Goal: Task Accomplishment & Management: Use online tool/utility

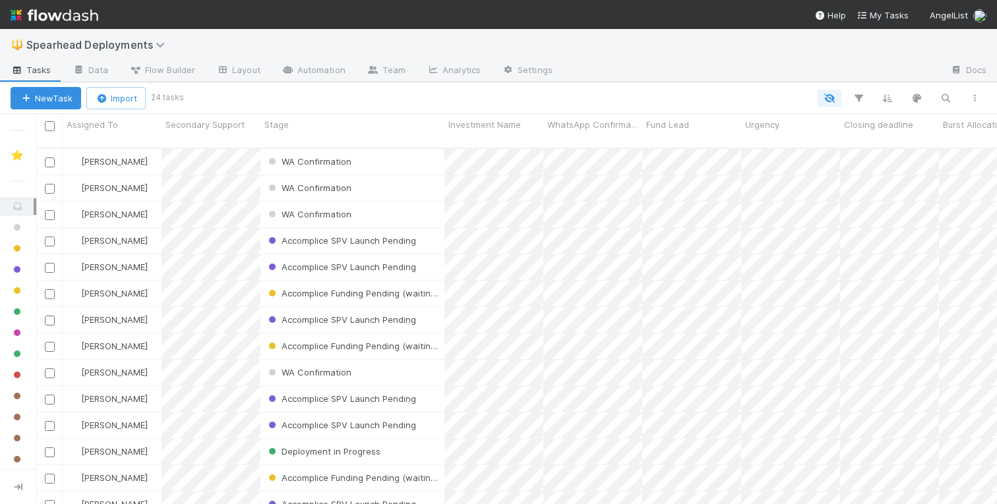
scroll to position [367, 961]
click at [53, 100] on button "New Task" at bounding box center [46, 98] width 71 height 22
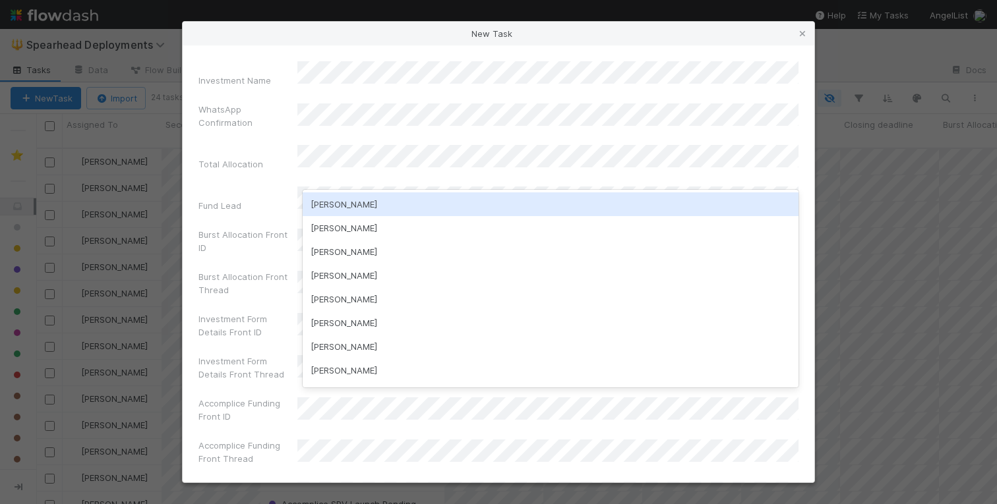
click at [418, 208] on div "[PERSON_NAME]" at bounding box center [551, 205] width 496 height 24
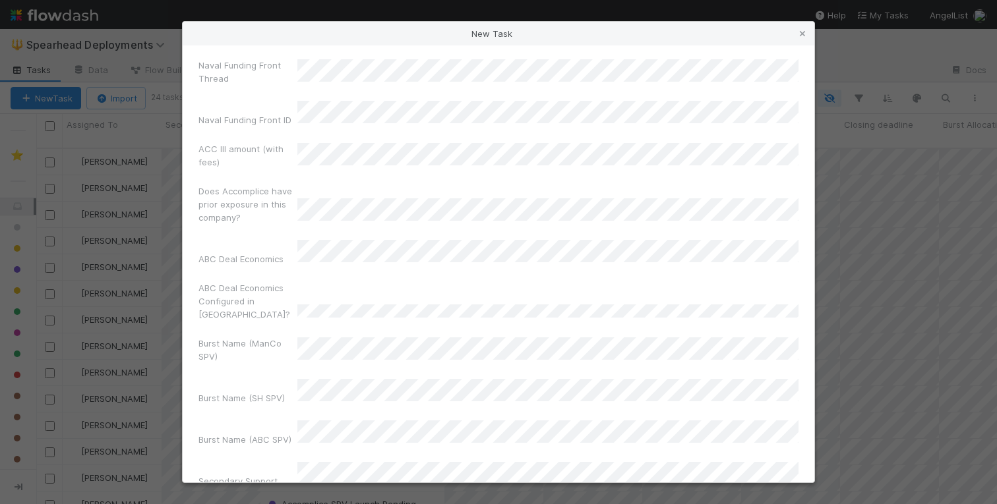
scroll to position [2218, 0]
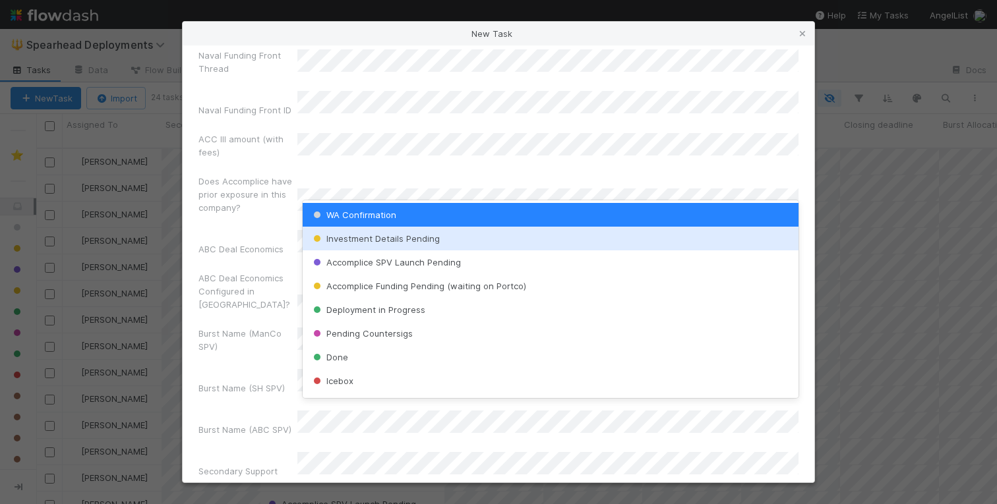
click at [392, 235] on span "Investment Details Pending" at bounding box center [375, 238] width 129 height 11
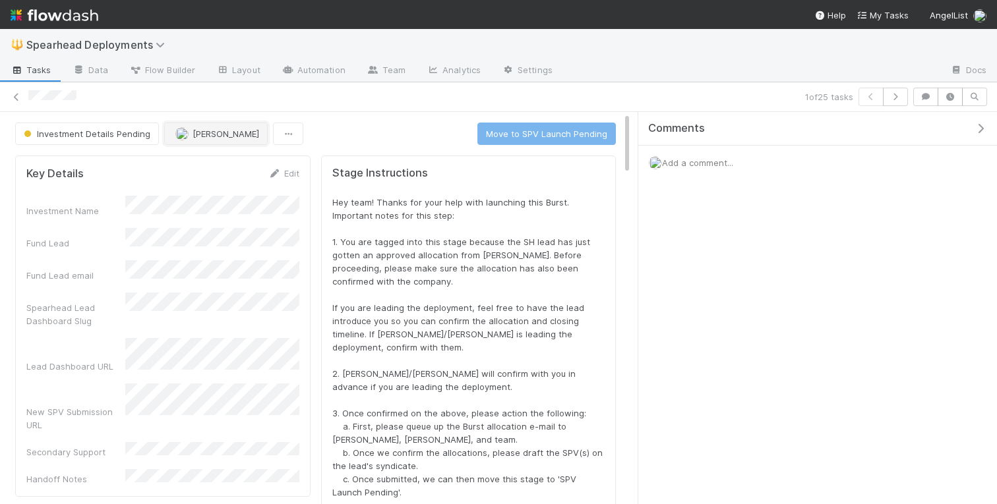
click at [211, 135] on span "[PERSON_NAME]" at bounding box center [226, 134] width 67 height 11
click at [206, 171] on span "[PERSON_NAME] you" at bounding box center [224, 167] width 86 height 11
click at [714, 164] on span "Add a comment..." at bounding box center [697, 163] width 71 height 11
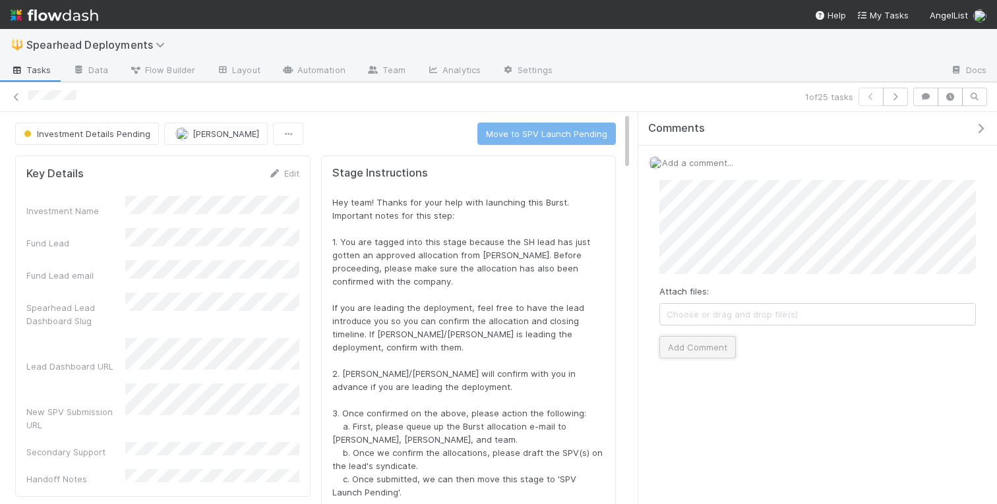
click at [699, 345] on button "Add Comment" at bounding box center [697, 347] width 76 height 22
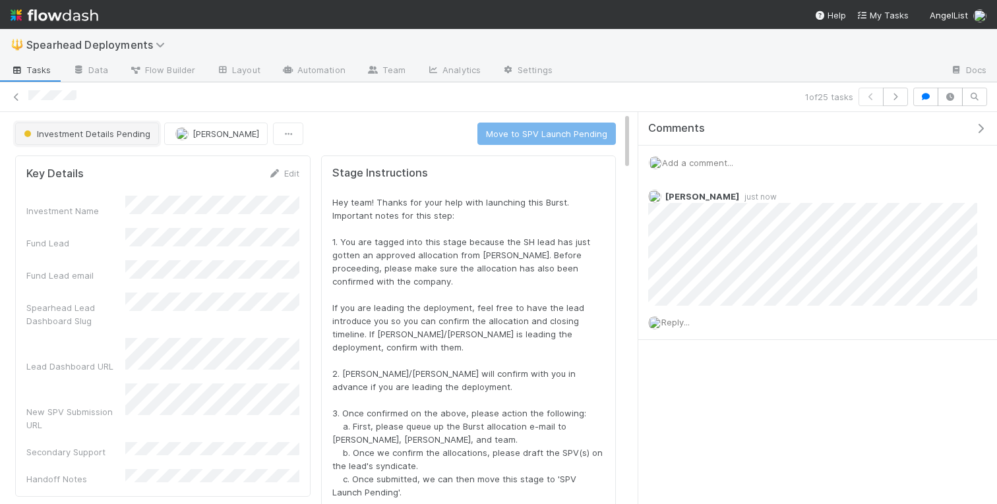
click at [131, 136] on span "Investment Details Pending" at bounding box center [85, 134] width 129 height 11
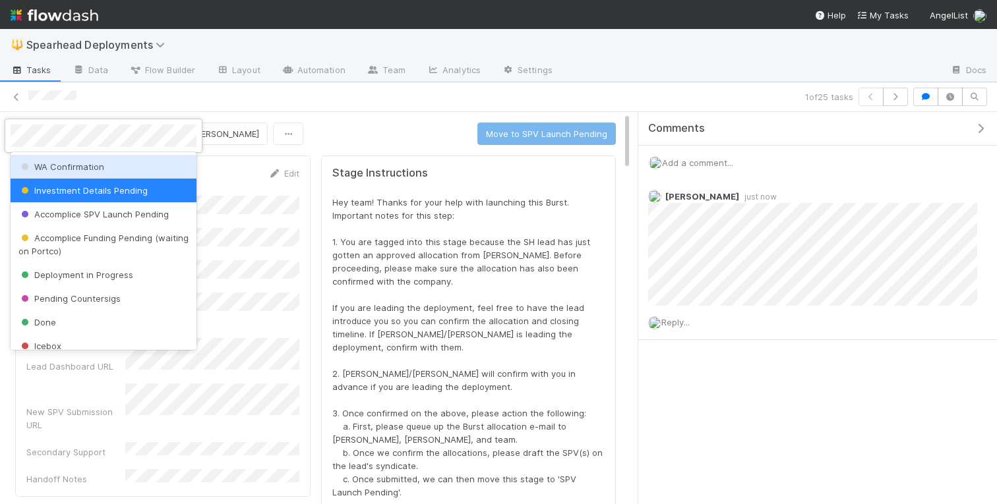
click at [107, 166] on div "WA Confirmation" at bounding box center [104, 167] width 186 height 24
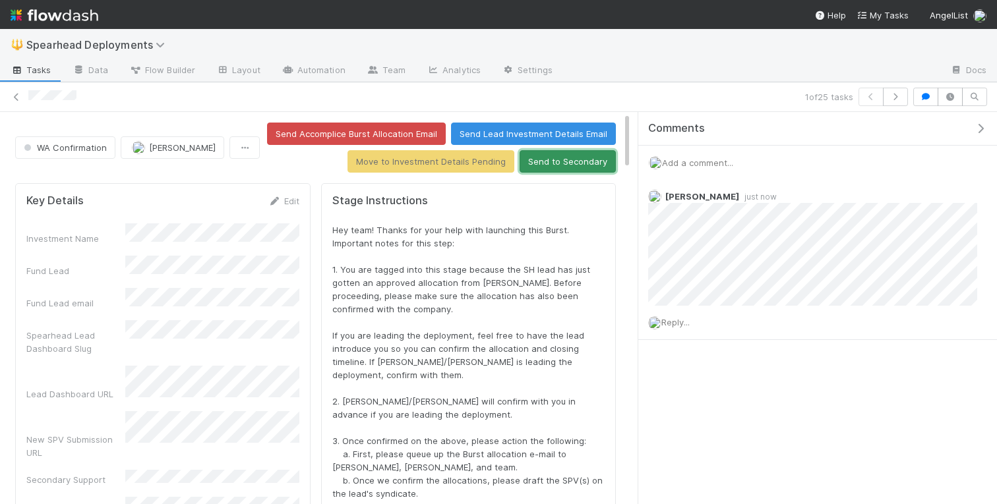
click at [568, 160] on button "Send to Secondary" at bounding box center [568, 161] width 96 height 22
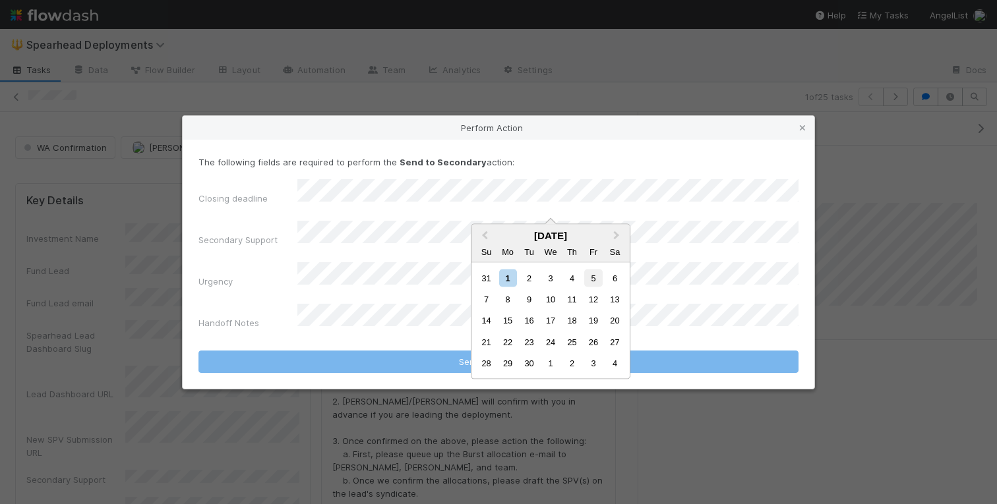
click at [595, 280] on div "5" at bounding box center [593, 278] width 18 height 18
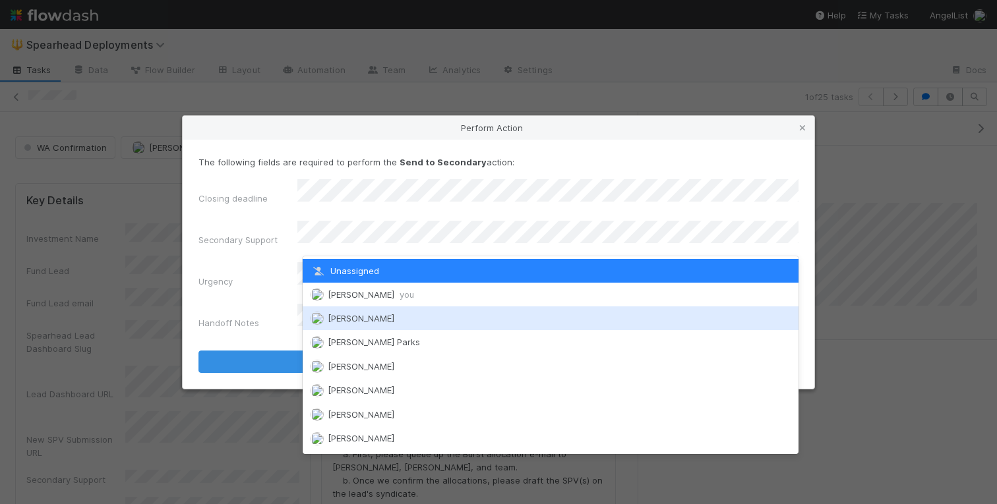
click at [357, 321] on span "[PERSON_NAME]" at bounding box center [361, 318] width 67 height 11
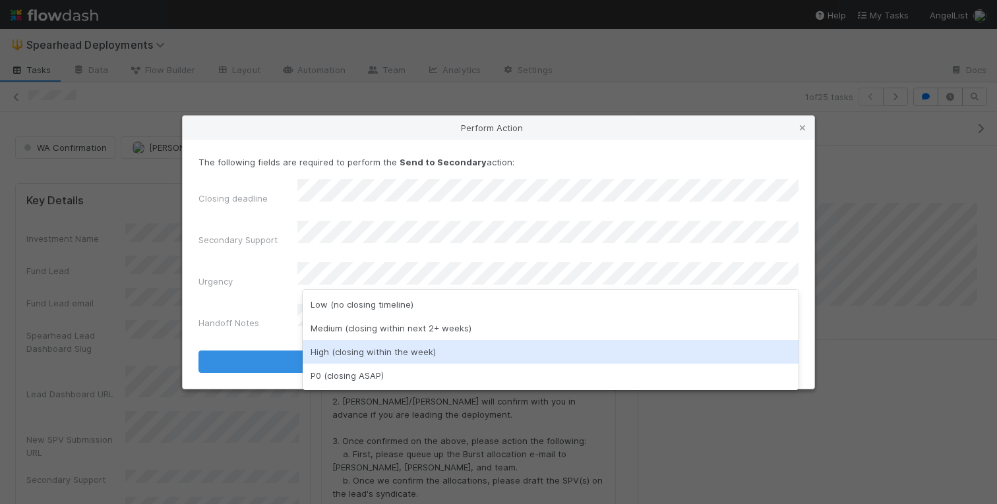
click at [345, 349] on div "High (closing within the week)" at bounding box center [551, 352] width 496 height 24
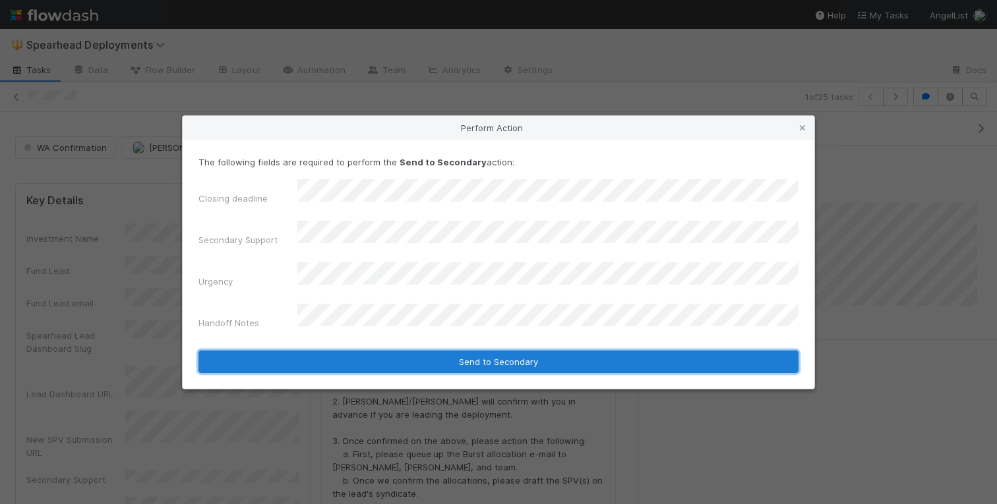
click at [364, 355] on button "Send to Secondary" at bounding box center [498, 362] width 600 height 22
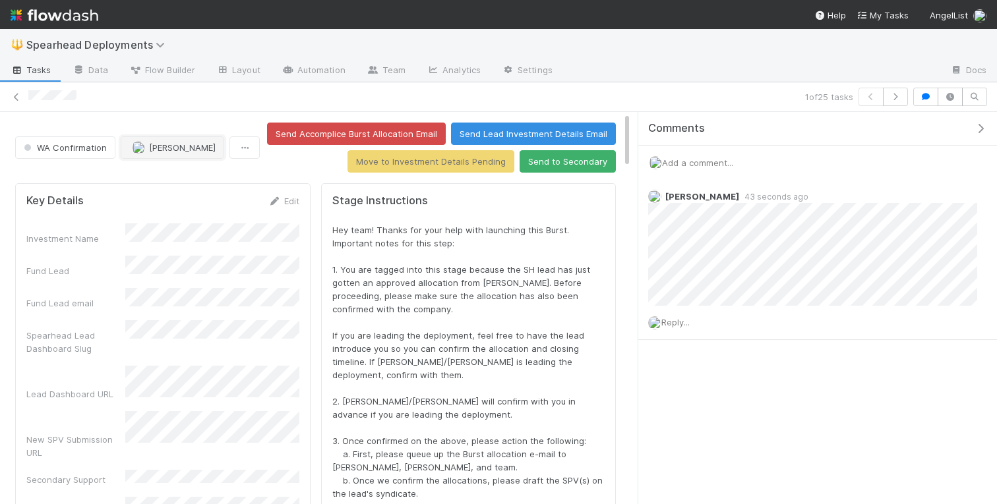
click at [198, 148] on span "[PERSON_NAME]" at bounding box center [182, 147] width 67 height 11
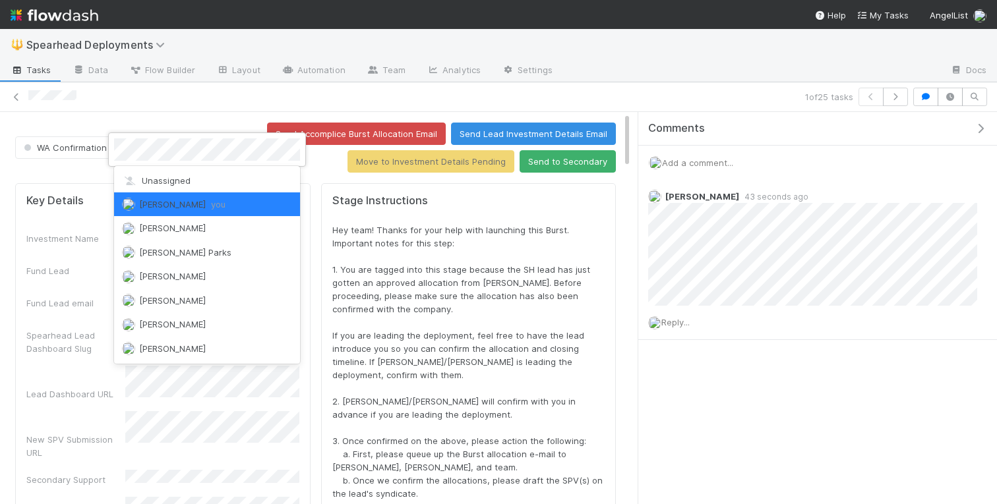
click at [215, 116] on div at bounding box center [498, 252] width 997 height 504
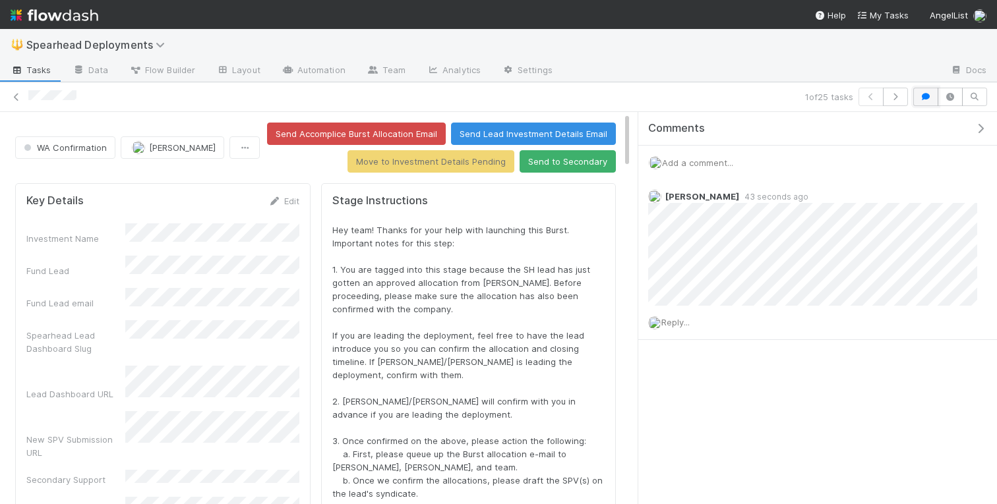
click at [925, 100] on icon "button" at bounding box center [925, 97] width 13 height 8
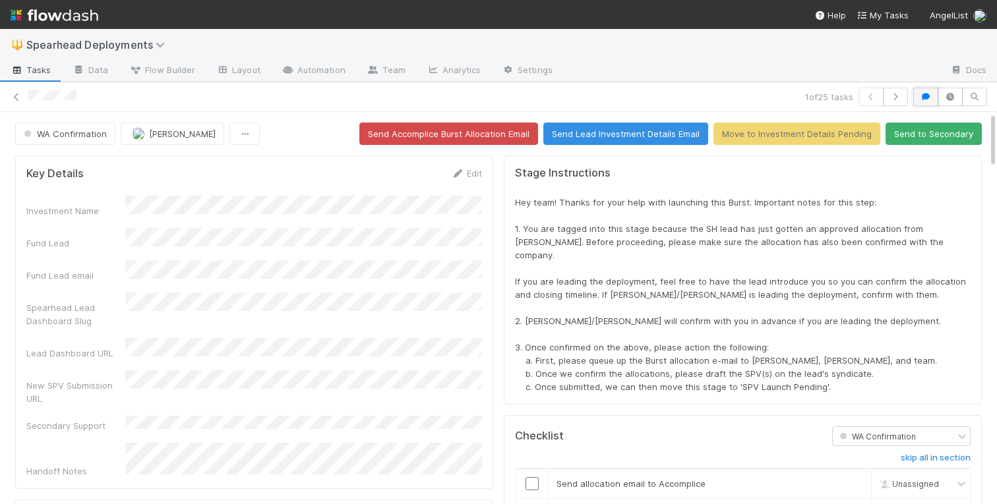
click at [926, 100] on icon "button" at bounding box center [925, 97] width 13 height 8
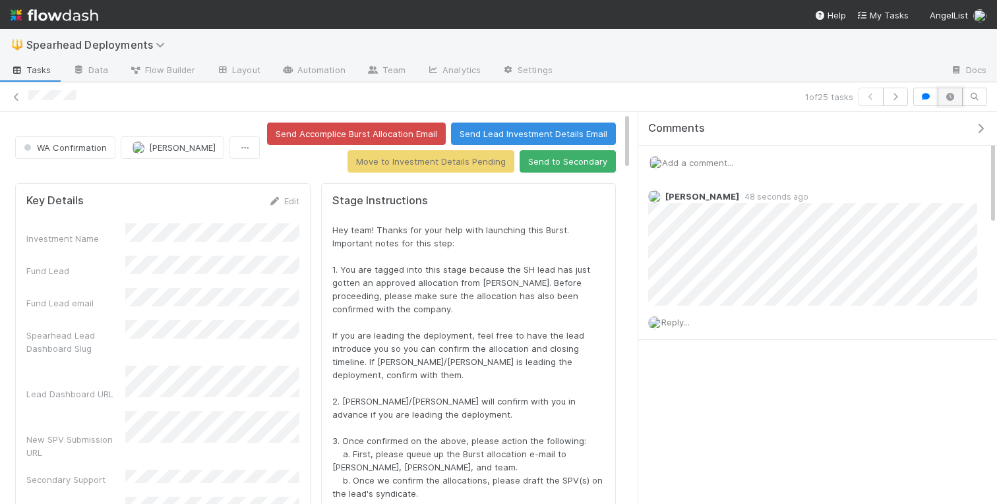
click at [945, 98] on icon "button" at bounding box center [949, 97] width 13 height 8
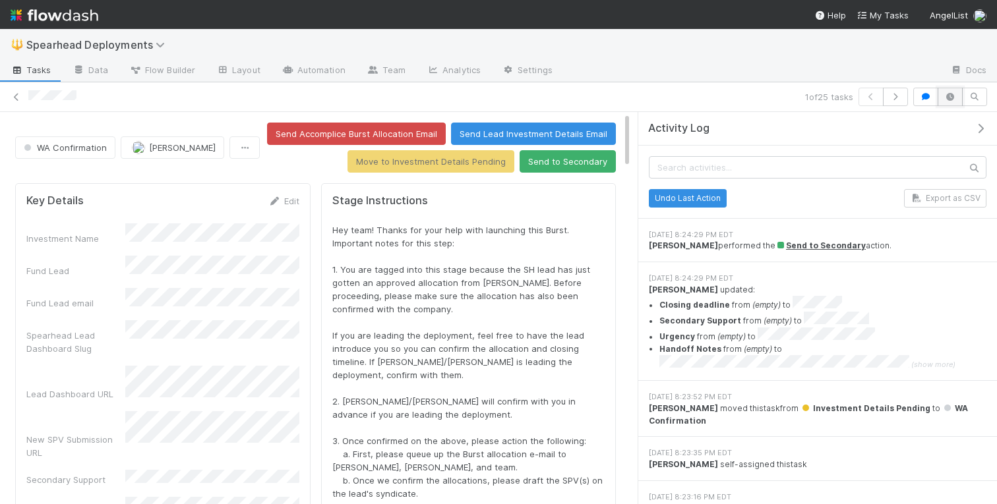
click at [945, 98] on icon "button" at bounding box center [949, 97] width 13 height 8
